Goal: Information Seeking & Learning: Learn about a topic

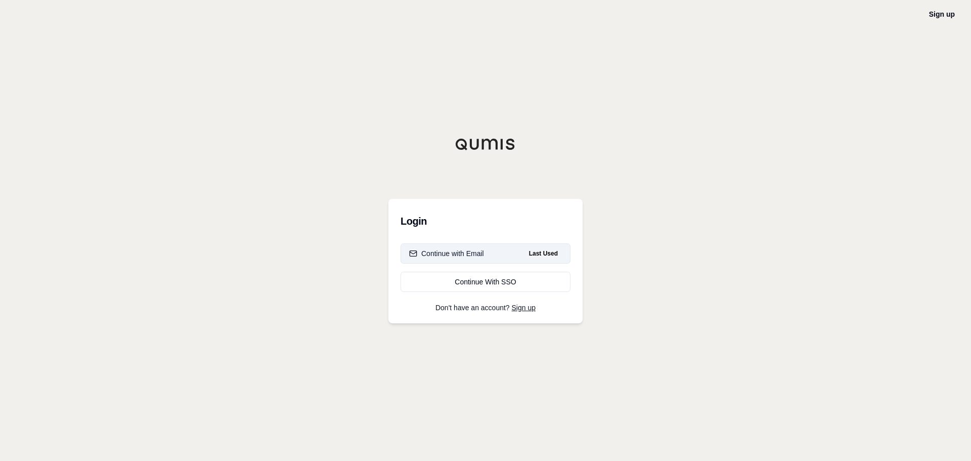
click at [517, 254] on button "Continue with Email Last Used" at bounding box center [486, 253] width 170 height 20
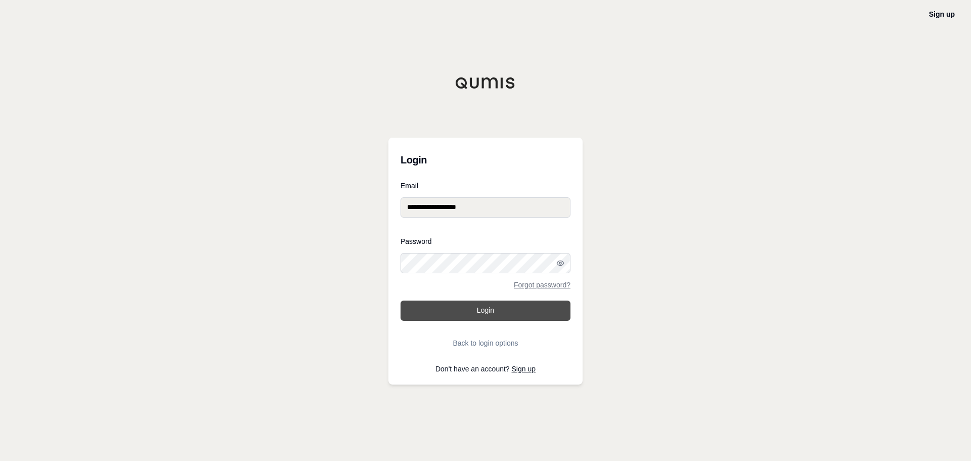
click at [453, 314] on button "Login" at bounding box center [486, 310] width 170 height 20
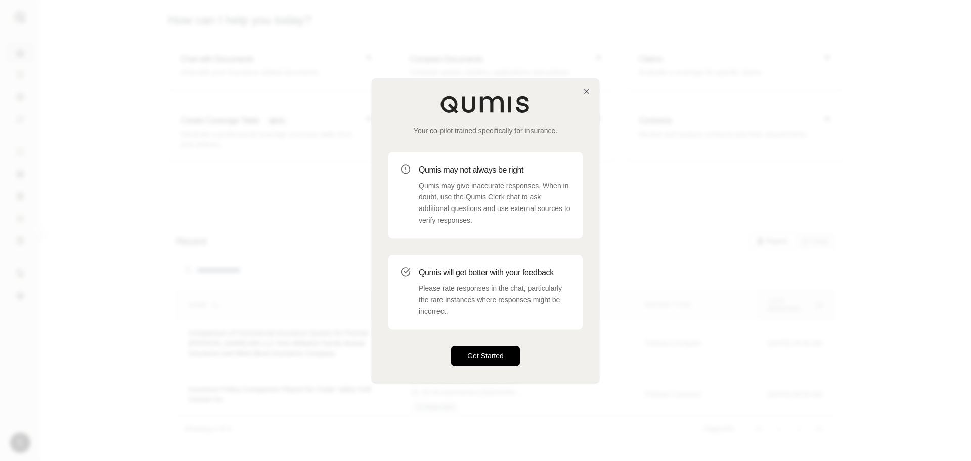
click at [478, 354] on button "Get Started" at bounding box center [485, 355] width 69 height 20
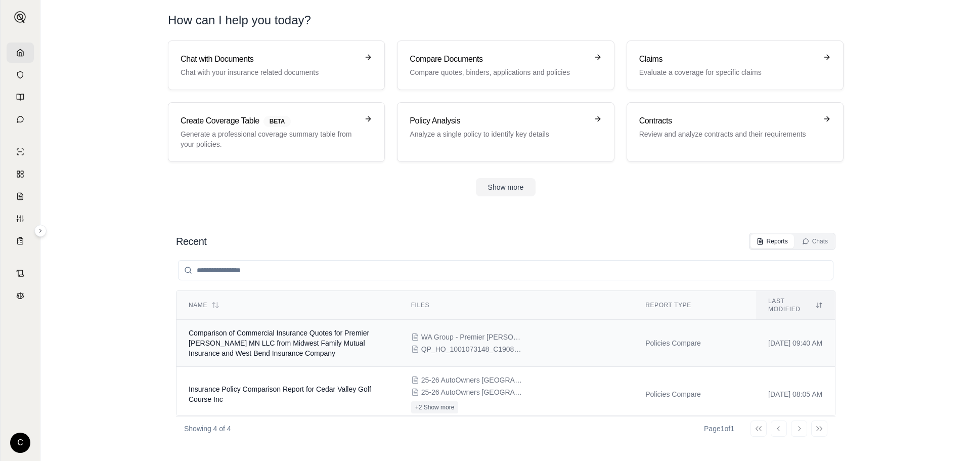
click at [356, 334] on span "Comparison of Commercial Insurance Quotes for Premier [PERSON_NAME] MN LLC from…" at bounding box center [279, 343] width 181 height 28
